Goal: Task Accomplishment & Management: Complete application form

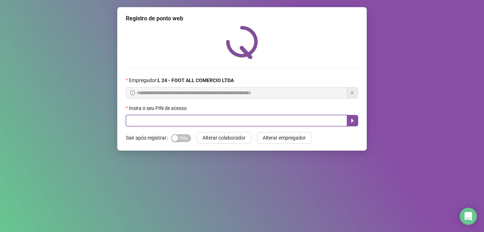
click at [185, 120] on input "text" at bounding box center [236, 120] width 221 height 11
type input "*****"
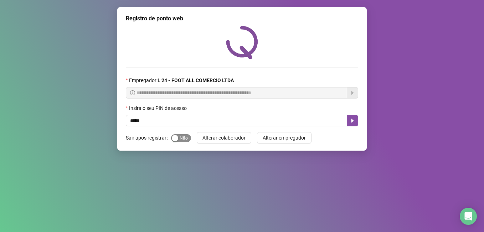
click at [179, 136] on span "Sim Não" at bounding box center [181, 138] width 20 height 8
click at [352, 119] on icon "caret-right" at bounding box center [352, 121] width 2 height 4
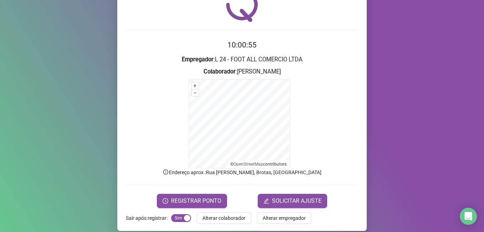
scroll to position [45, 0]
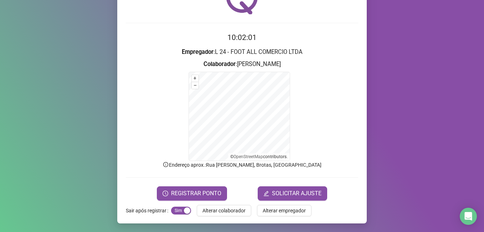
drag, startPoint x: 318, startPoint y: 170, endPoint x: 402, endPoint y: 196, distance: 88.6
click at [402, 196] on div "Registro de ponto web 10:02:01 Empregador : L 24 - FOOT ALL COMERCIO LTDA Colab…" at bounding box center [242, 116] width 484 height 232
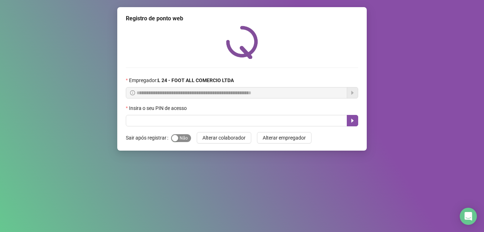
click at [180, 138] on span "Sim Não" at bounding box center [181, 138] width 20 height 8
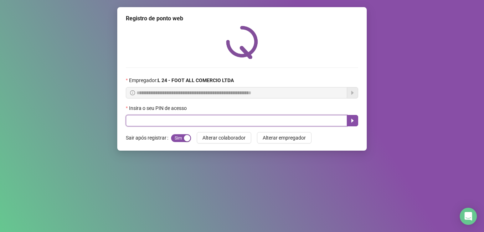
click at [175, 117] on input "text" at bounding box center [236, 120] width 221 height 11
type input "*****"
click at [352, 117] on button "button" at bounding box center [352, 120] width 11 height 11
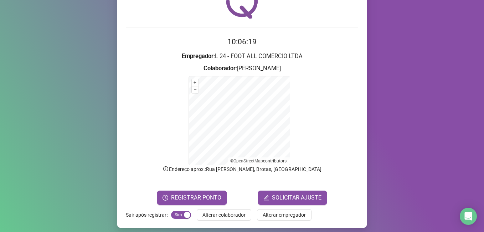
scroll to position [45, 0]
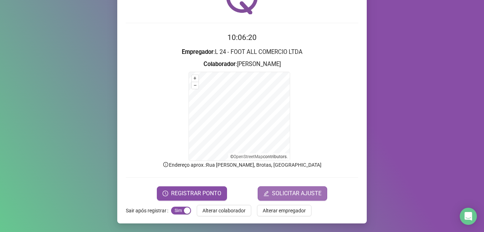
click at [299, 194] on span "SOLICITAR AJUSTE" at bounding box center [297, 193] width 50 height 9
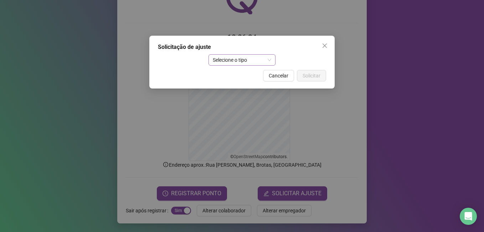
click at [274, 60] on div "Selecione o tipo" at bounding box center [241, 59] width 67 height 11
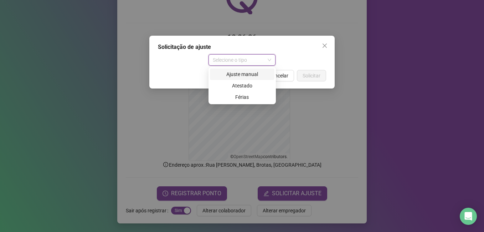
click at [256, 74] on div "Ajuste manual" at bounding box center [242, 74] width 56 height 8
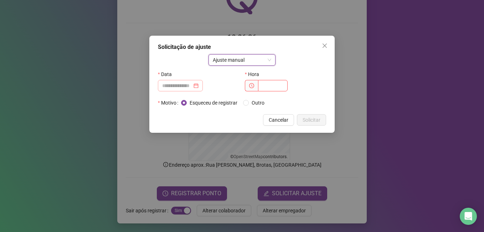
click at [203, 84] on div at bounding box center [180, 85] width 45 height 11
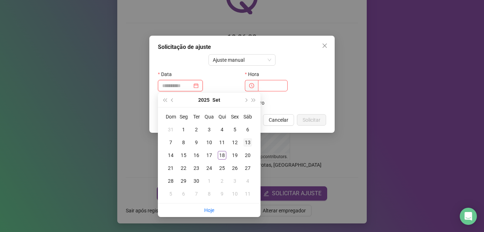
type input "**********"
click at [247, 141] on div "13" at bounding box center [247, 142] width 9 height 9
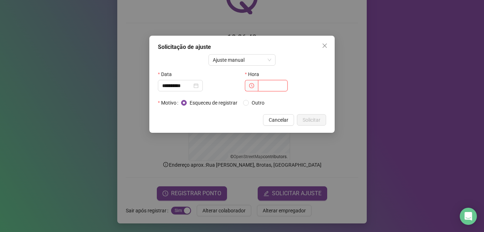
click at [261, 84] on input "text" at bounding box center [273, 85] width 30 height 11
type input "*****"
click at [314, 118] on span "Solicitar" at bounding box center [312, 120] width 18 height 8
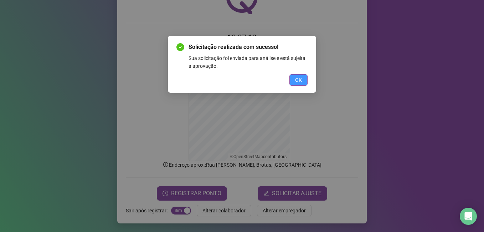
click at [297, 81] on span "OK" at bounding box center [298, 80] width 7 height 8
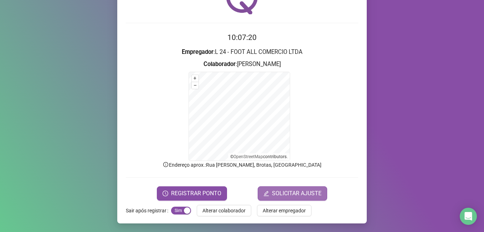
click at [301, 193] on span "SOLICITAR AJUSTE" at bounding box center [297, 193] width 50 height 9
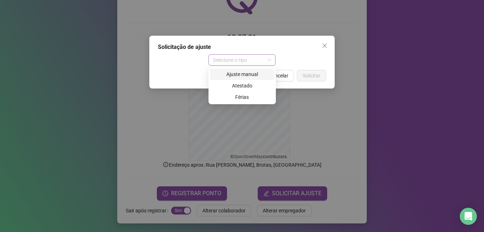
click at [241, 62] on span "Selecione o tipo" at bounding box center [242, 60] width 59 height 11
click at [247, 73] on div "Ajuste manual" at bounding box center [242, 74] width 56 height 8
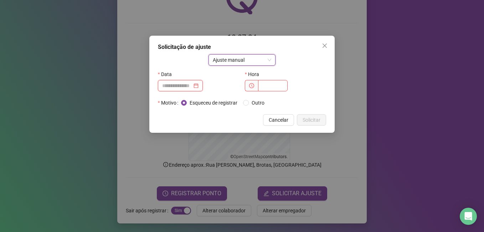
click at [184, 87] on input at bounding box center [177, 86] width 30 height 8
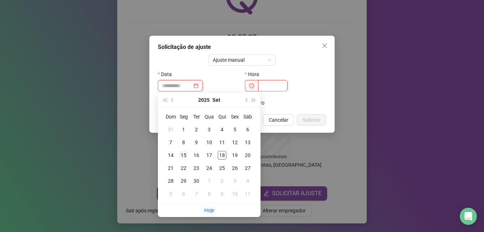
type input "**********"
click at [186, 156] on div "15" at bounding box center [183, 155] width 9 height 9
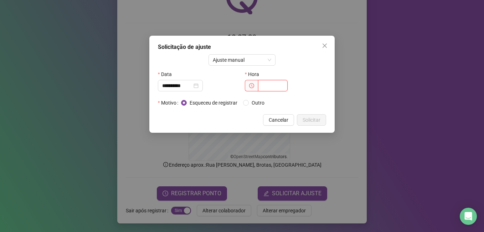
click at [271, 84] on input "text" at bounding box center [273, 85] width 30 height 11
type input "*****"
click at [320, 123] on span "Solicitar" at bounding box center [312, 120] width 18 height 8
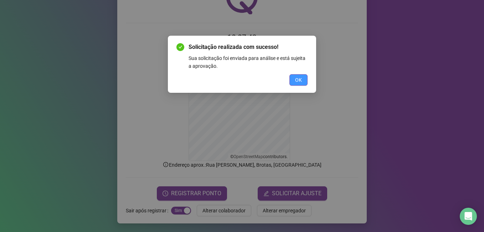
click at [293, 81] on button "OK" at bounding box center [298, 79] width 18 height 11
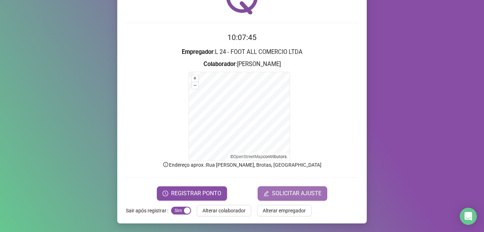
click at [300, 191] on span "SOLICITAR AJUSTE" at bounding box center [297, 193] width 50 height 9
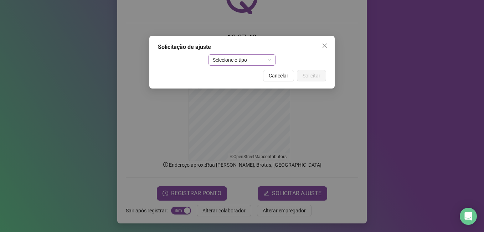
click at [252, 60] on span "Selecione o tipo" at bounding box center [242, 60] width 59 height 11
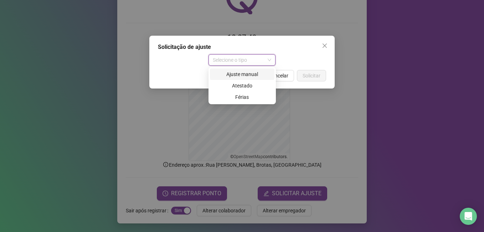
click at [256, 73] on div "Ajuste manual" at bounding box center [242, 74] width 56 height 8
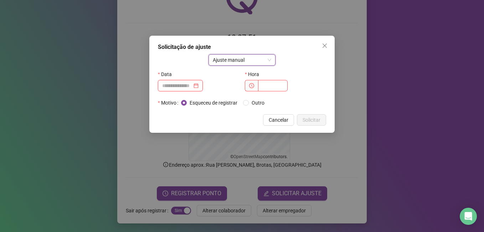
click at [172, 86] on input at bounding box center [177, 86] width 30 height 8
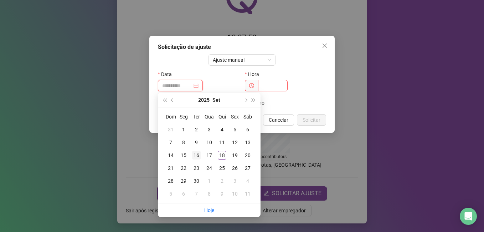
type input "**********"
click at [195, 156] on div "16" at bounding box center [196, 155] width 9 height 9
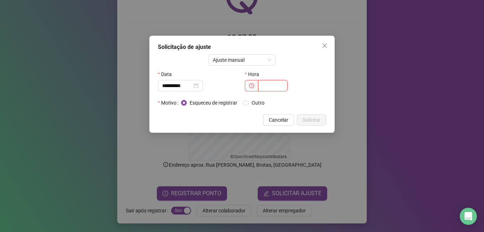
click at [268, 85] on input "text" at bounding box center [273, 85] width 30 height 11
type input "*****"
click at [309, 120] on span "Solicitar" at bounding box center [312, 120] width 18 height 8
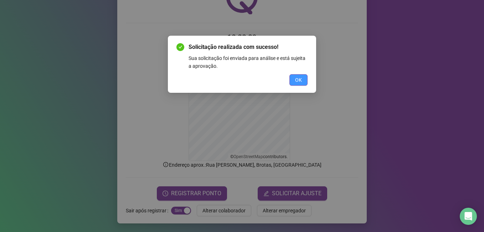
click at [299, 76] on span "OK" at bounding box center [298, 80] width 7 height 8
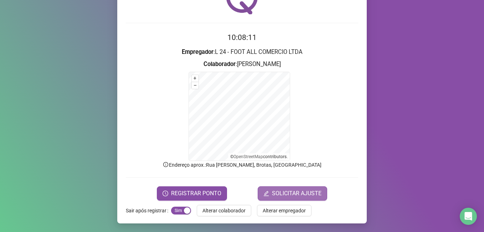
click at [303, 194] on span "SOLICITAR AJUSTE" at bounding box center [297, 193] width 50 height 9
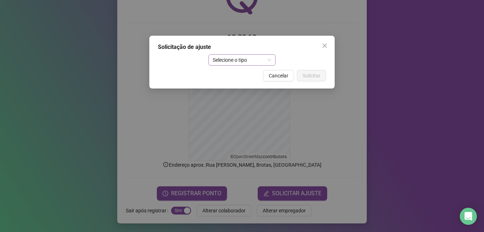
click at [236, 60] on span "Selecione o tipo" at bounding box center [242, 60] width 59 height 11
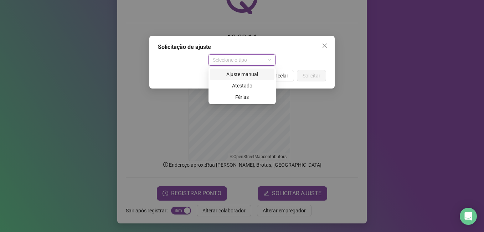
click at [245, 73] on div "Ajuste manual" at bounding box center [242, 74] width 56 height 8
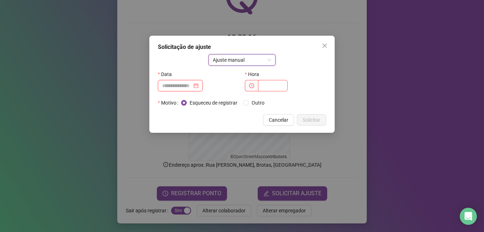
click at [179, 82] on input at bounding box center [177, 86] width 30 height 8
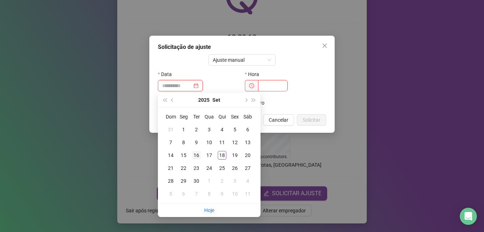
type input "**********"
click at [197, 154] on div "16" at bounding box center [196, 155] width 9 height 9
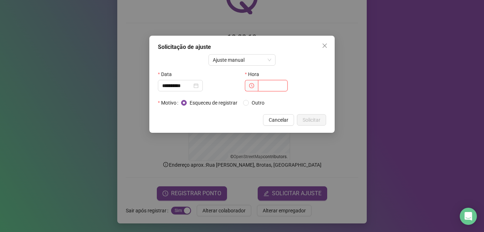
click at [272, 85] on input "text" at bounding box center [273, 85] width 30 height 11
type input "*****"
click at [313, 118] on span "Solicitar" at bounding box center [312, 120] width 18 height 8
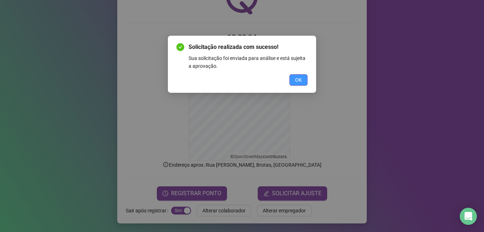
click at [299, 80] on span "OK" at bounding box center [298, 80] width 7 height 8
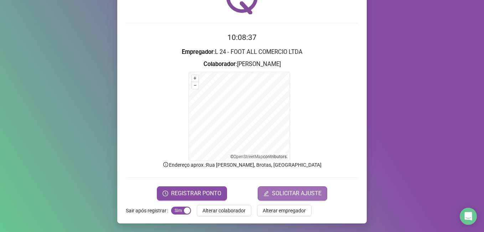
click at [304, 194] on span "SOLICITAR AJUSTE" at bounding box center [297, 193] width 50 height 9
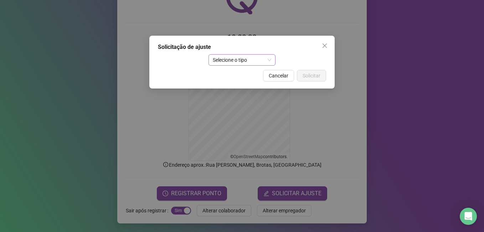
click at [273, 61] on div "Selecione o tipo" at bounding box center [241, 59] width 67 height 11
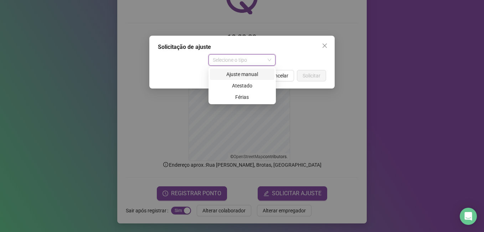
click at [238, 71] on div "Ajuste manual" at bounding box center [242, 74] width 56 height 8
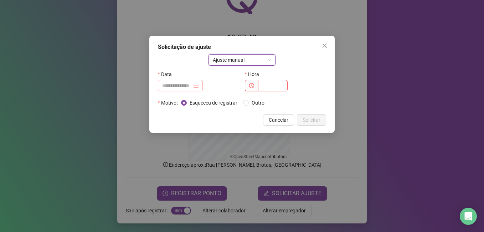
click at [199, 86] on div at bounding box center [180, 86] width 36 height 8
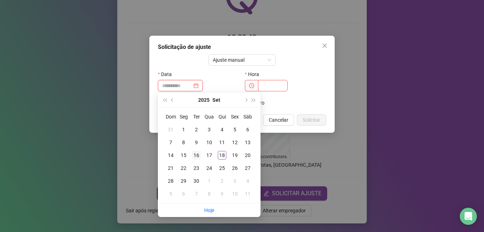
type input "**********"
click at [199, 156] on div "16" at bounding box center [196, 155] width 9 height 9
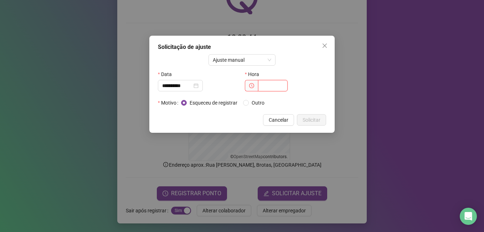
click at [265, 85] on input "text" at bounding box center [273, 85] width 30 height 11
type input "*****"
click at [319, 118] on span "Solicitar" at bounding box center [312, 120] width 18 height 8
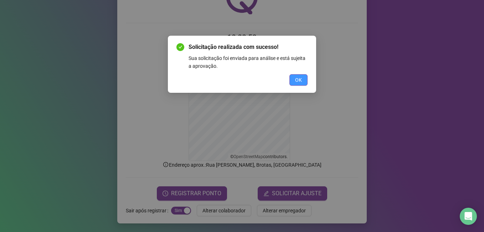
click at [305, 78] on button "OK" at bounding box center [298, 79] width 18 height 11
